Goal: Navigation & Orientation: Find specific page/section

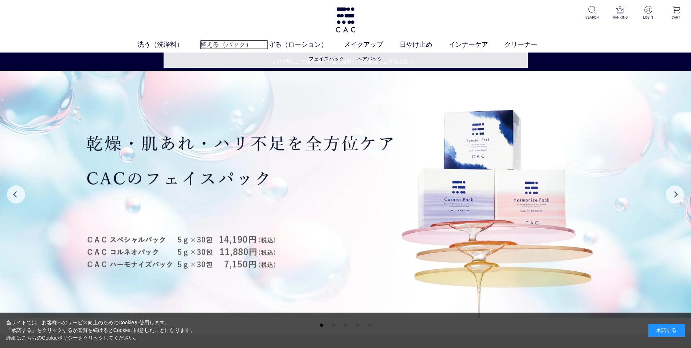
click at [221, 44] on link "整える（パック）" at bounding box center [234, 45] width 69 height 10
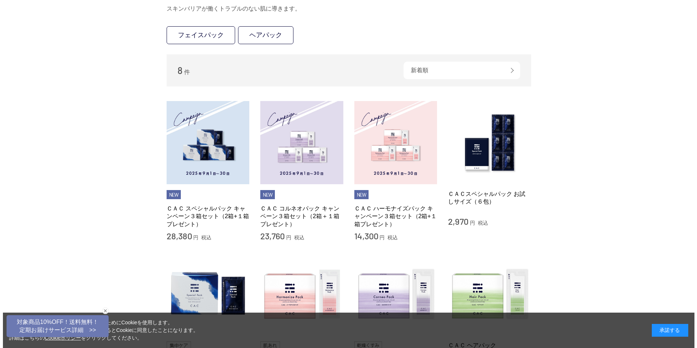
scroll to position [182, 0]
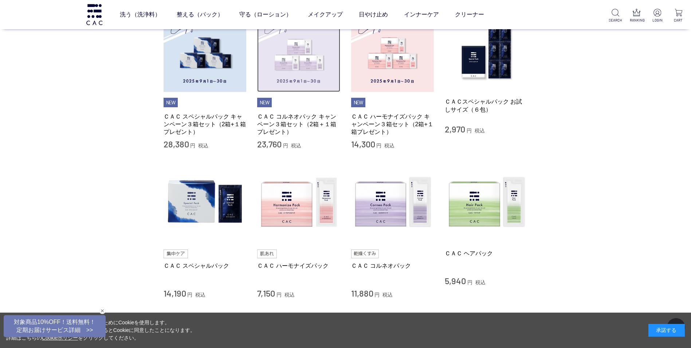
click at [303, 80] on img at bounding box center [298, 50] width 83 height 83
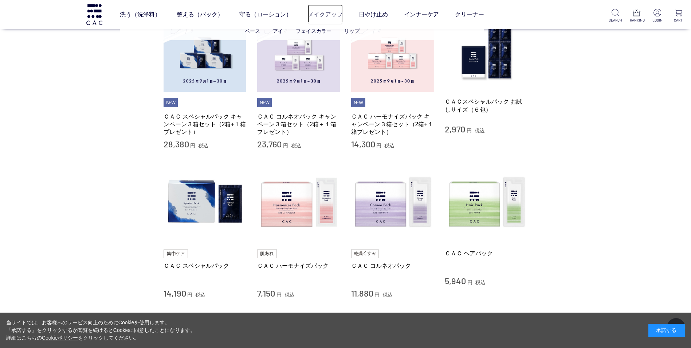
click at [320, 9] on link "メイクアップ" at bounding box center [325, 14] width 35 height 20
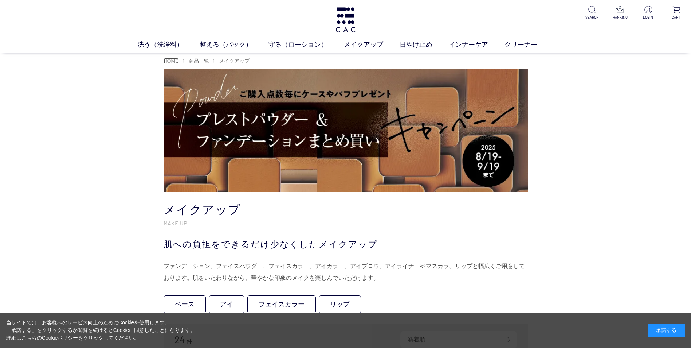
click at [174, 60] on span "HOME" at bounding box center [171, 61] width 15 height 6
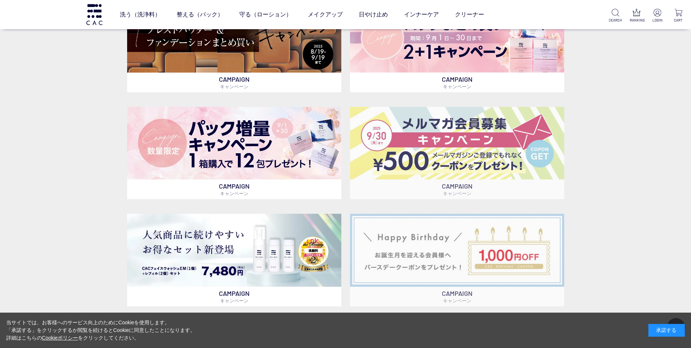
scroll to position [292, 0]
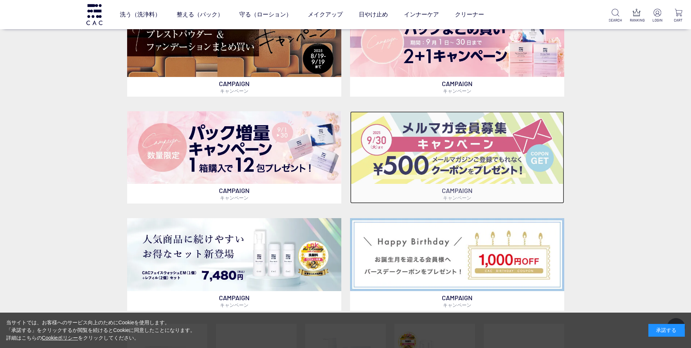
click at [499, 160] on img at bounding box center [457, 147] width 214 height 73
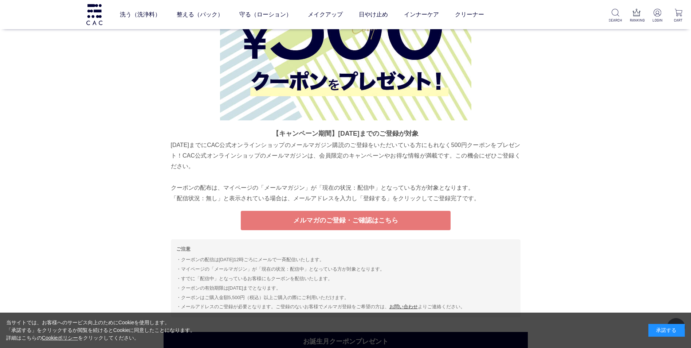
scroll to position [2746, 0]
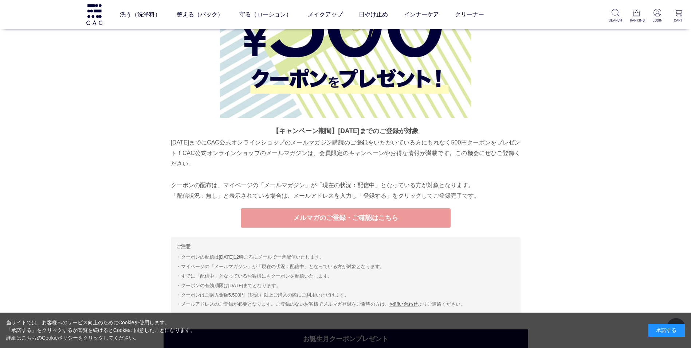
click at [385, 218] on link "メルマガのご登録・ご確認はこちら" at bounding box center [346, 217] width 210 height 19
